Goal: Task Accomplishment & Management: Manage account settings

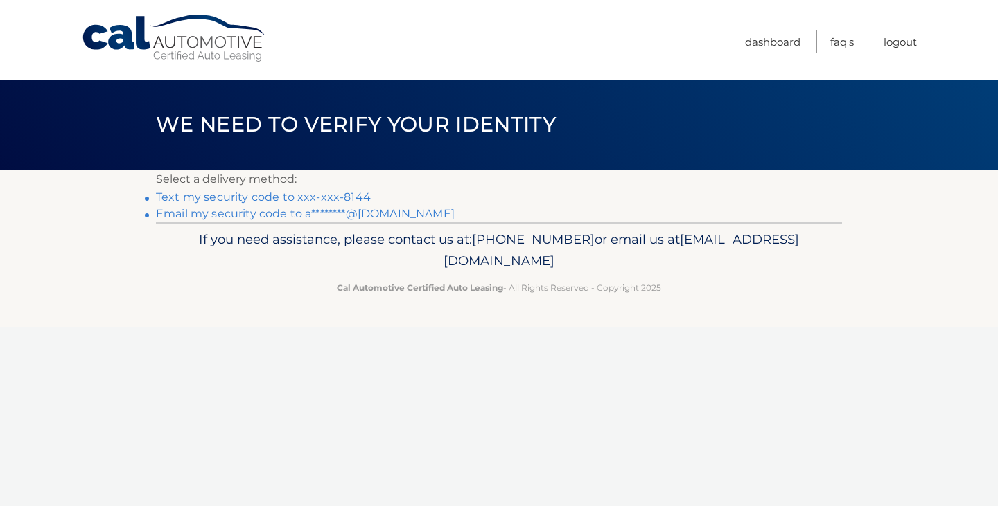
click at [219, 197] on link "Text my security code to xxx-xxx-8144" at bounding box center [263, 197] width 215 height 13
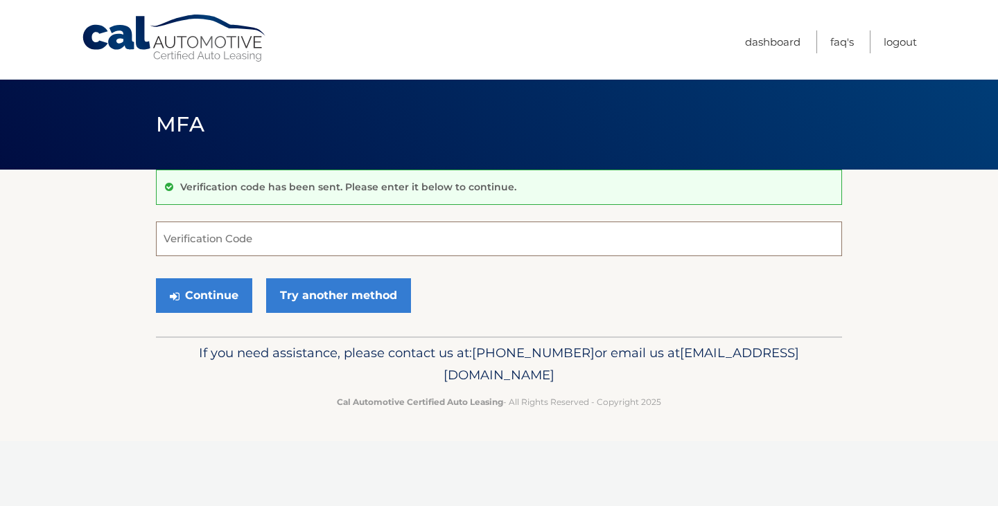
click at [305, 240] on input "Verification Code" at bounding box center [499, 239] width 686 height 35
type input "046362"
click at [182, 306] on button "Continue" at bounding box center [204, 295] width 96 height 35
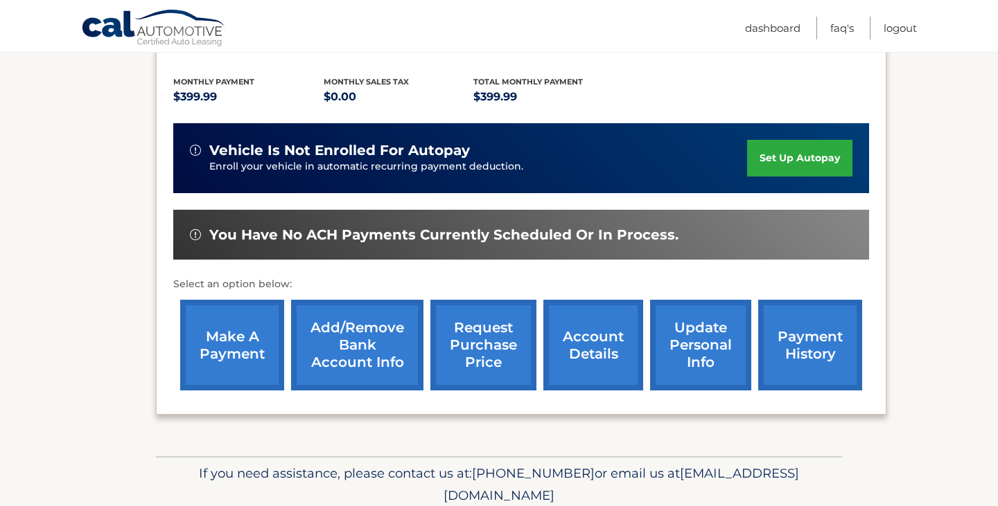
scroll to position [295, 0]
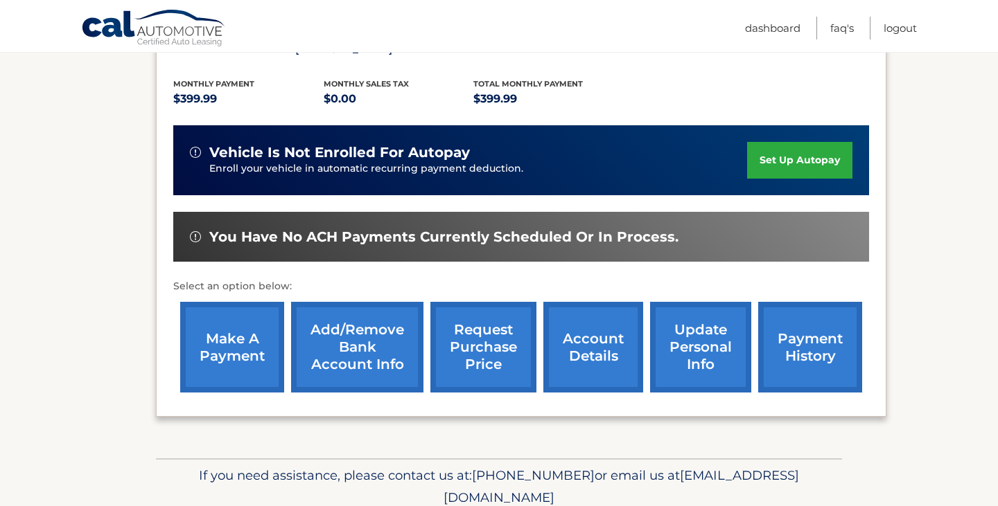
click at [223, 316] on link "make a payment" at bounding box center [232, 347] width 104 height 91
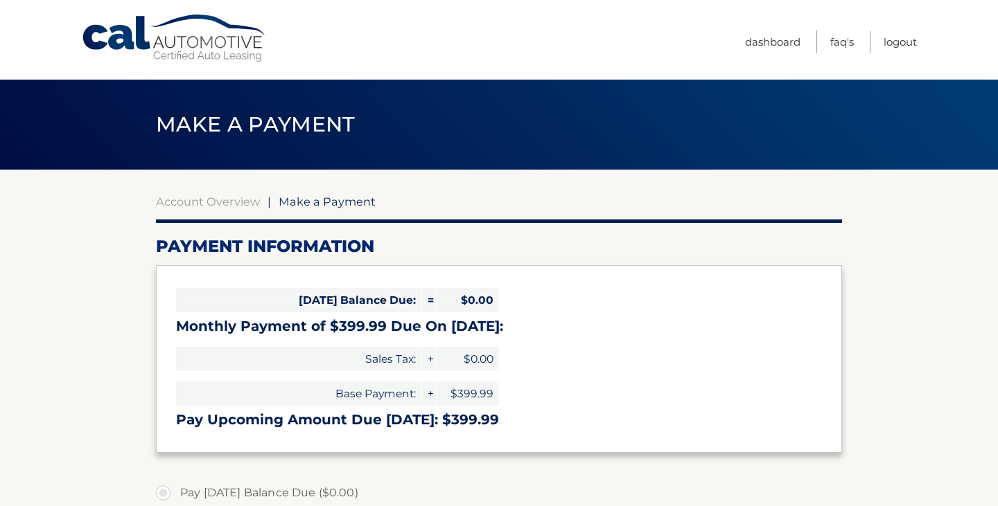
select select "YzhhZWZiODMtN2Y4My00NWEzLWIwYWMtOGFkZTEzMWE1ZTYz"
click at [222, 202] on link "Account Overview" at bounding box center [208, 202] width 104 height 14
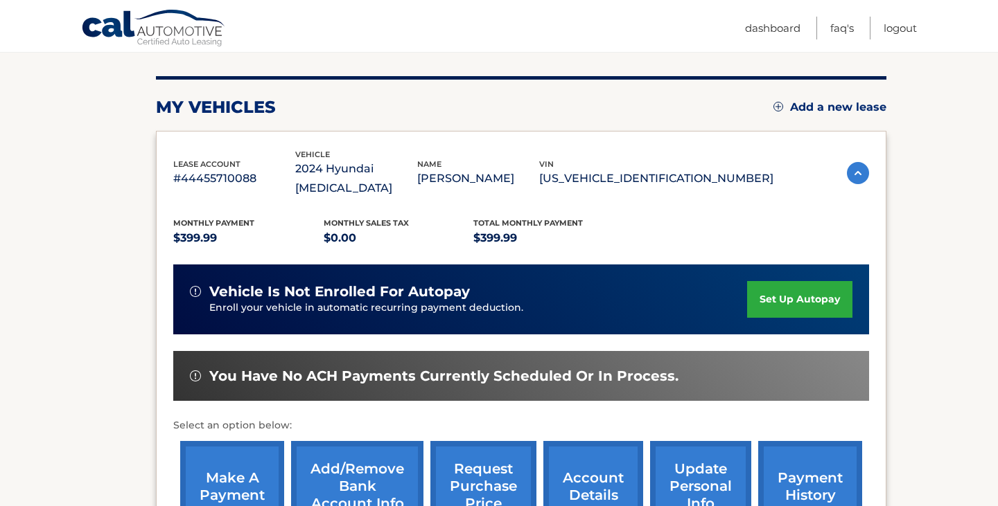
scroll to position [333, 0]
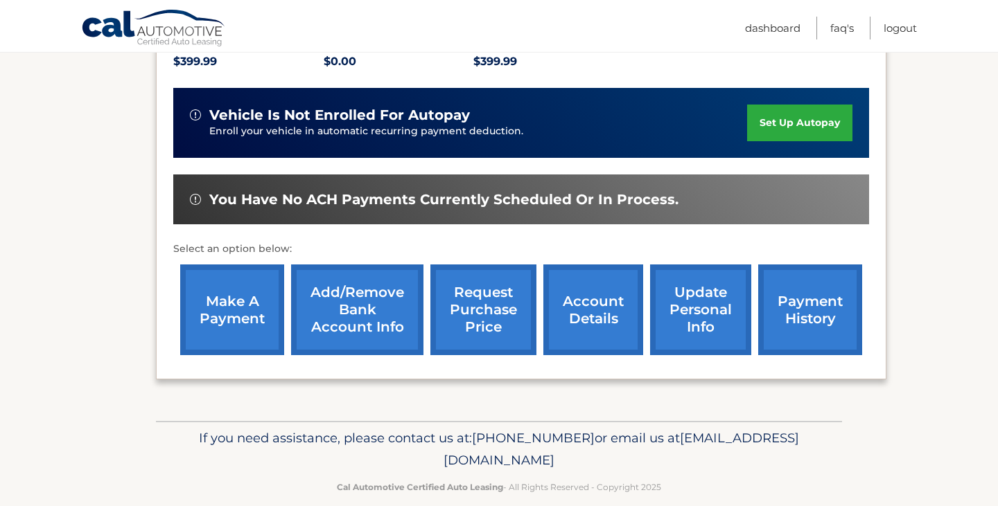
click at [786, 307] on link "payment history" at bounding box center [810, 310] width 104 height 91
